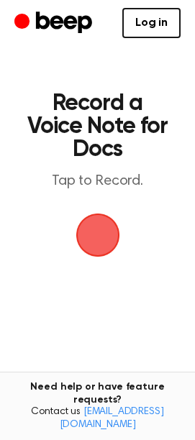
click at [103, 245] on span "button" at bounding box center [98, 235] width 40 height 40
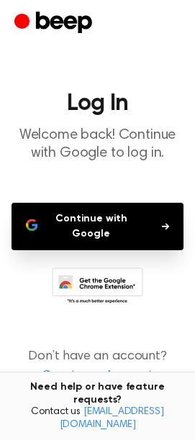
click at [132, 231] on button "Continue with Google" at bounding box center [97, 226] width 172 height 47
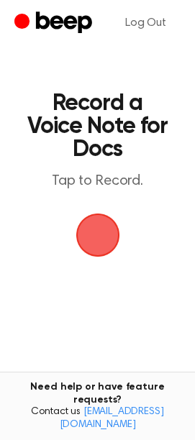
click at [98, 233] on span "button" at bounding box center [97, 235] width 49 height 49
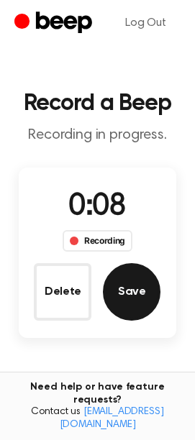
click at [126, 307] on button "Save" at bounding box center [131, 291] width 57 height 57
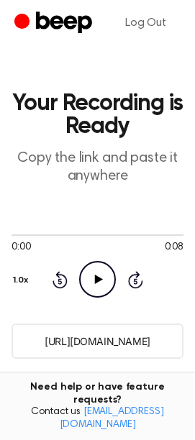
click at [104, 279] on icon "Play Audio" at bounding box center [97, 279] width 37 height 37
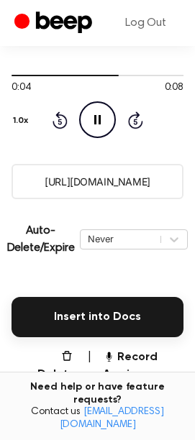
scroll to position [239, 0]
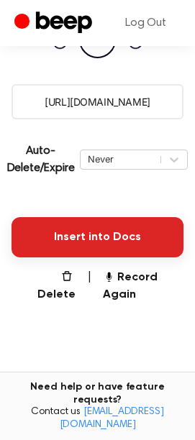
click at [121, 239] on button "Insert into Docs" at bounding box center [97, 237] width 172 height 40
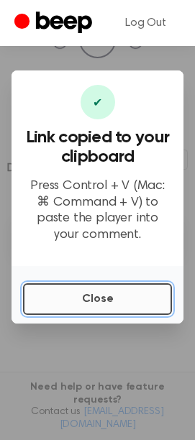
click at [88, 295] on button "Close" at bounding box center [97, 299] width 149 height 32
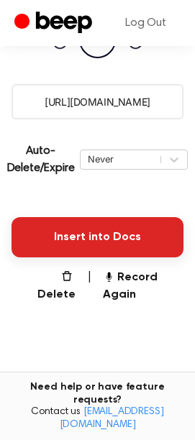
click at [100, 245] on button "Insert into Docs" at bounding box center [97, 237] width 172 height 40
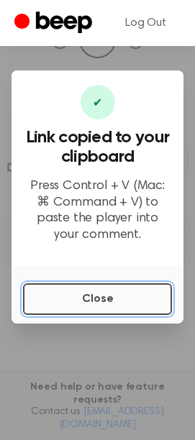
click at [86, 295] on button "Close" at bounding box center [97, 299] width 149 height 32
